Goal: Information Seeking & Learning: Learn about a topic

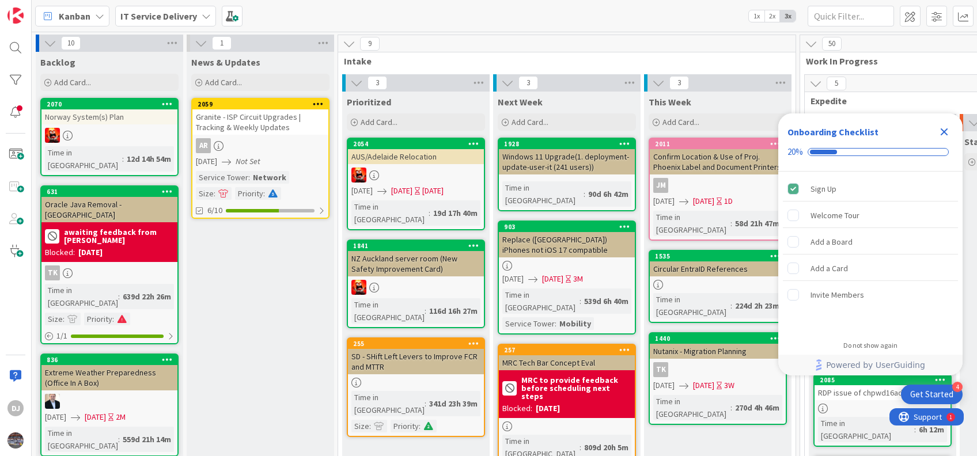
click at [945, 127] on icon "Close Checklist" at bounding box center [944, 132] width 14 height 14
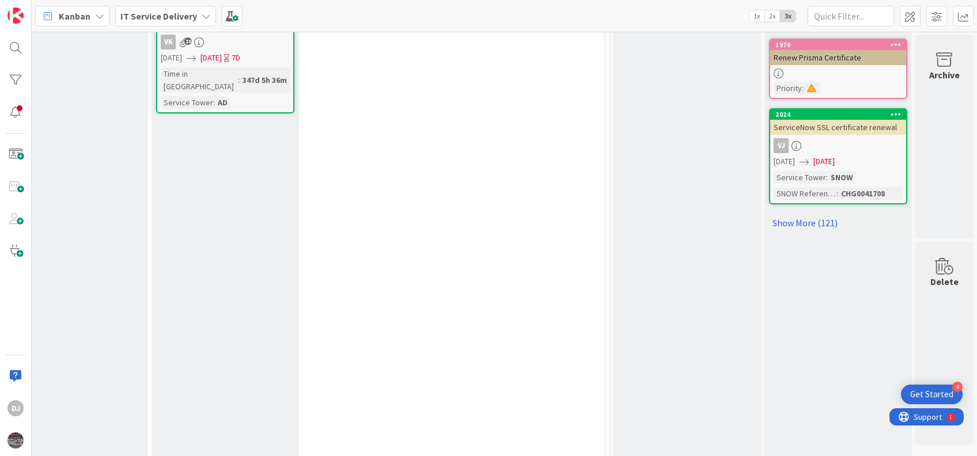
scroll to position [688, 1121]
click at [810, 215] on link "Show More (121)" at bounding box center [838, 224] width 138 height 18
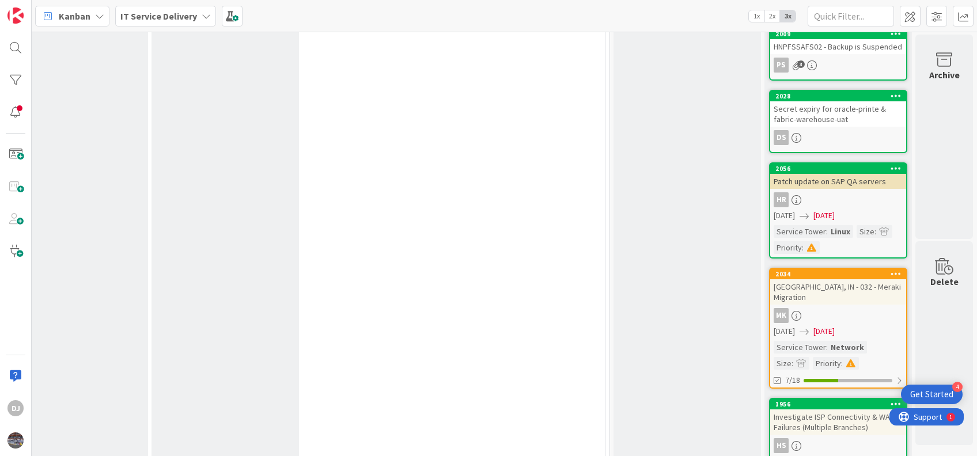
scroll to position [1051, 1121]
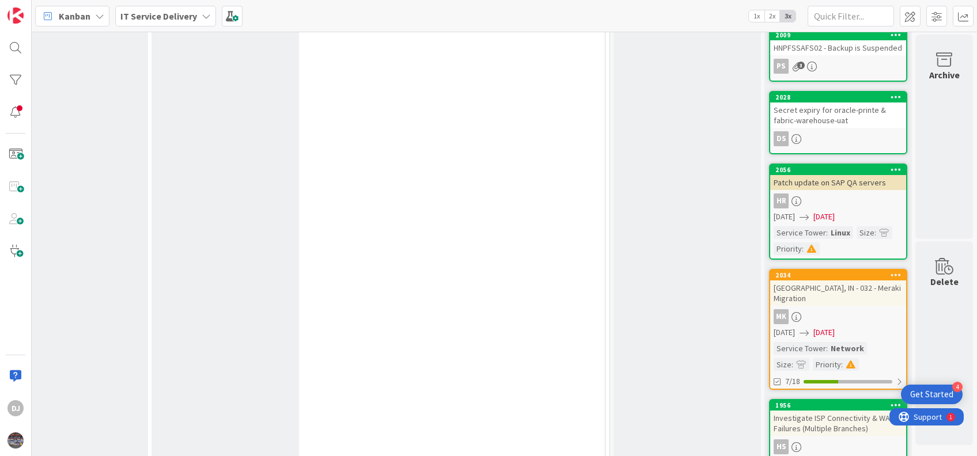
click at [822, 411] on div "Investigate ISP Connectivity & WAN Failures (Multiple Branches)" at bounding box center [838, 423] width 136 height 25
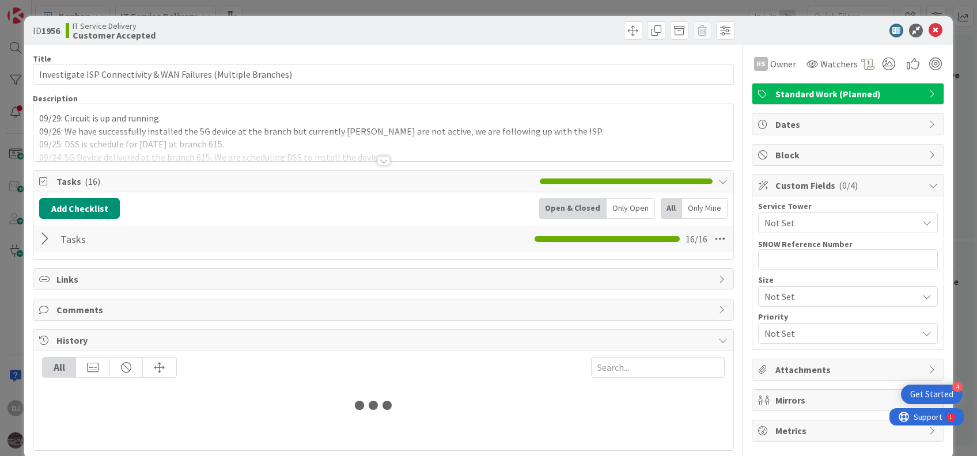
click at [244, 145] on div at bounding box center [382, 146] width 699 height 29
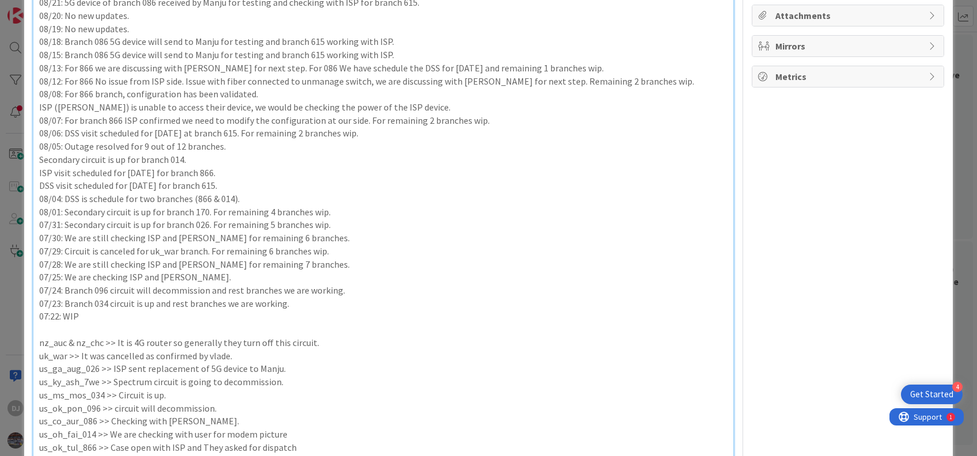
scroll to position [348, 0]
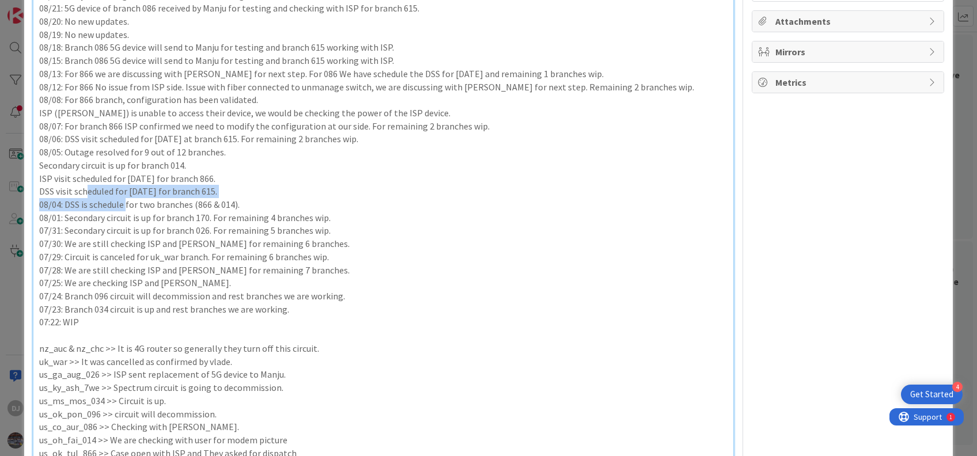
drag, startPoint x: 88, startPoint y: 188, endPoint x: 128, endPoint y: 207, distance: 44.1
click at [128, 207] on div "09/29: Circuit is up and running. 09/26: We have successfully installed the 5G …" at bounding box center [382, 222] width 699 height 890
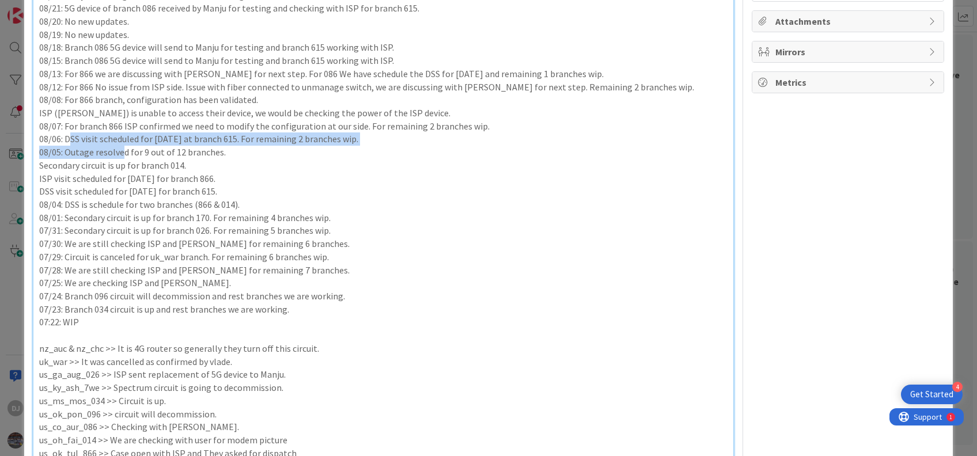
drag, startPoint x: 70, startPoint y: 140, endPoint x: 120, endPoint y: 147, distance: 51.2
click at [120, 147] on div "09/29: Circuit is up and running. 09/26: We have successfully installed the 5G …" at bounding box center [382, 222] width 699 height 890
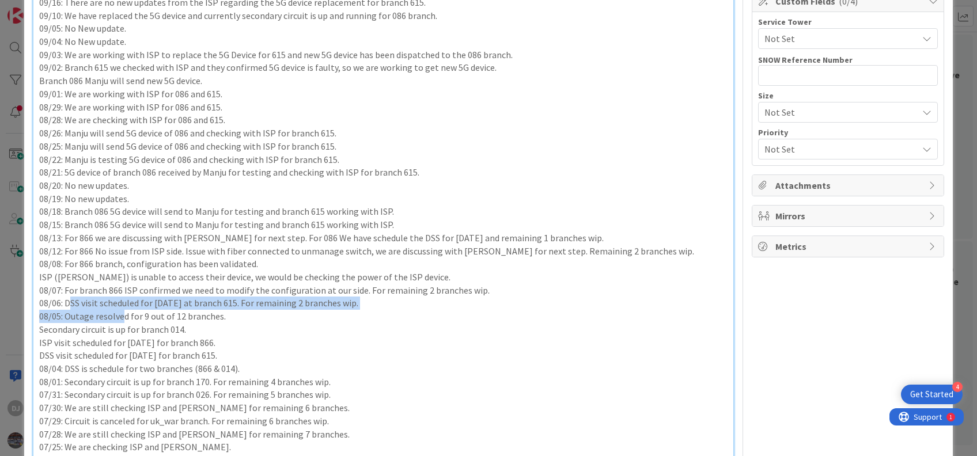
scroll to position [185, 0]
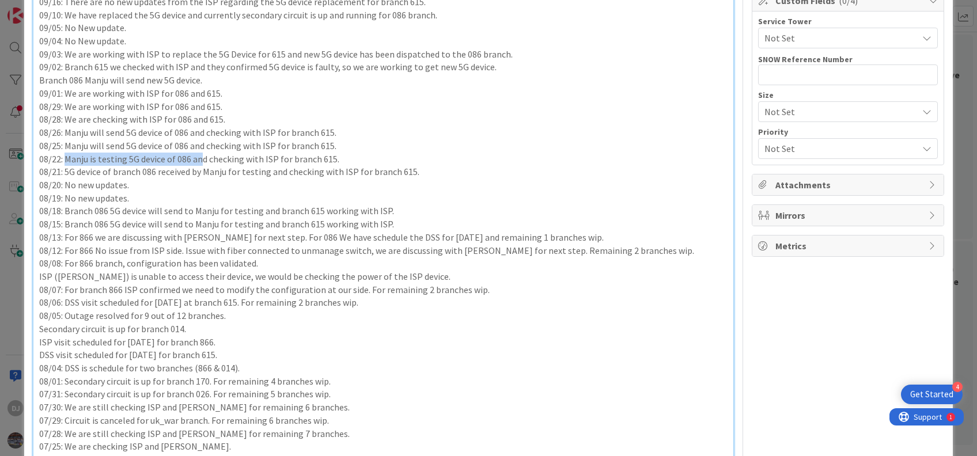
drag, startPoint x: 66, startPoint y: 158, endPoint x: 201, endPoint y: 155, distance: 134.8
click at [201, 155] on p "08/22: Manju is testing 5G device of 086 and checking with ISP for branch 615." at bounding box center [383, 159] width 688 height 13
drag, startPoint x: 213, startPoint y: 158, endPoint x: 343, endPoint y: 154, distance: 129.6
click at [343, 154] on p "08/22: Manju is testing 5G device of 086 and checking with ISP for branch 615." at bounding box center [383, 159] width 688 height 13
